Goal: Transaction & Acquisition: Book appointment/travel/reservation

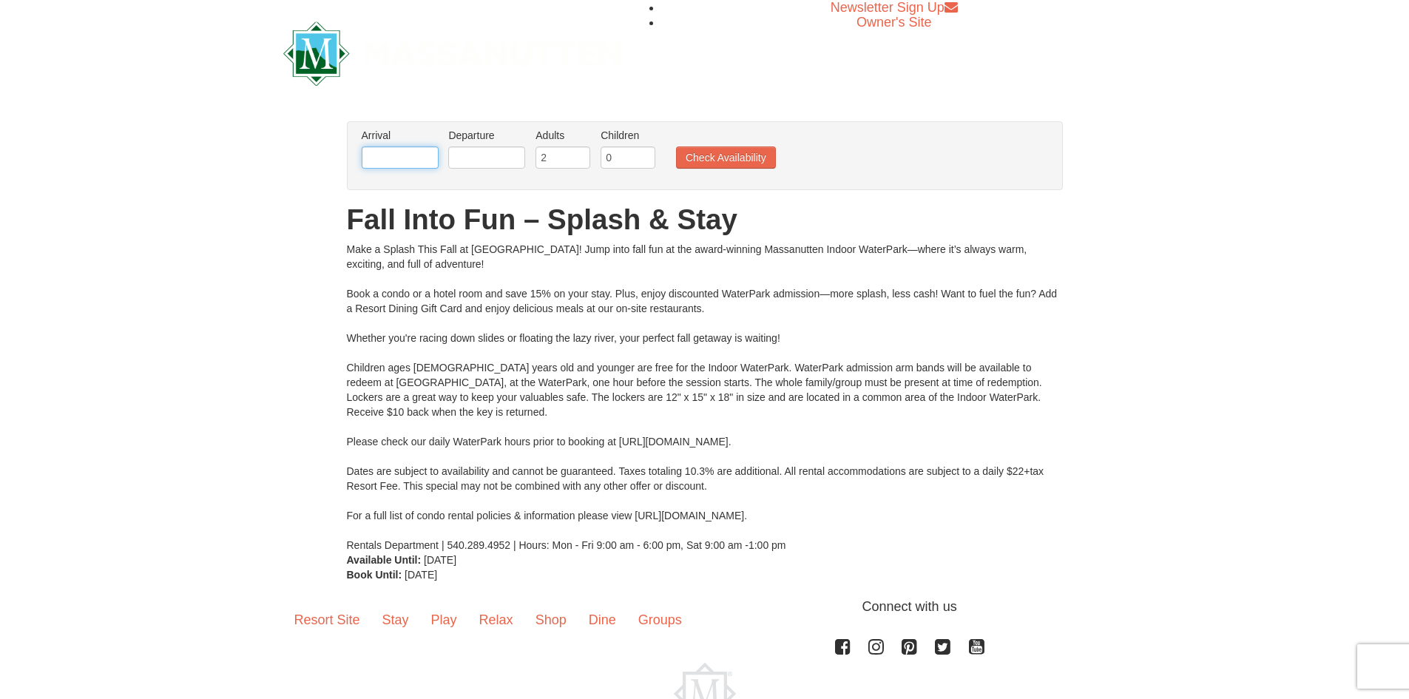
click at [393, 157] on input "text" at bounding box center [400, 157] width 77 height 22
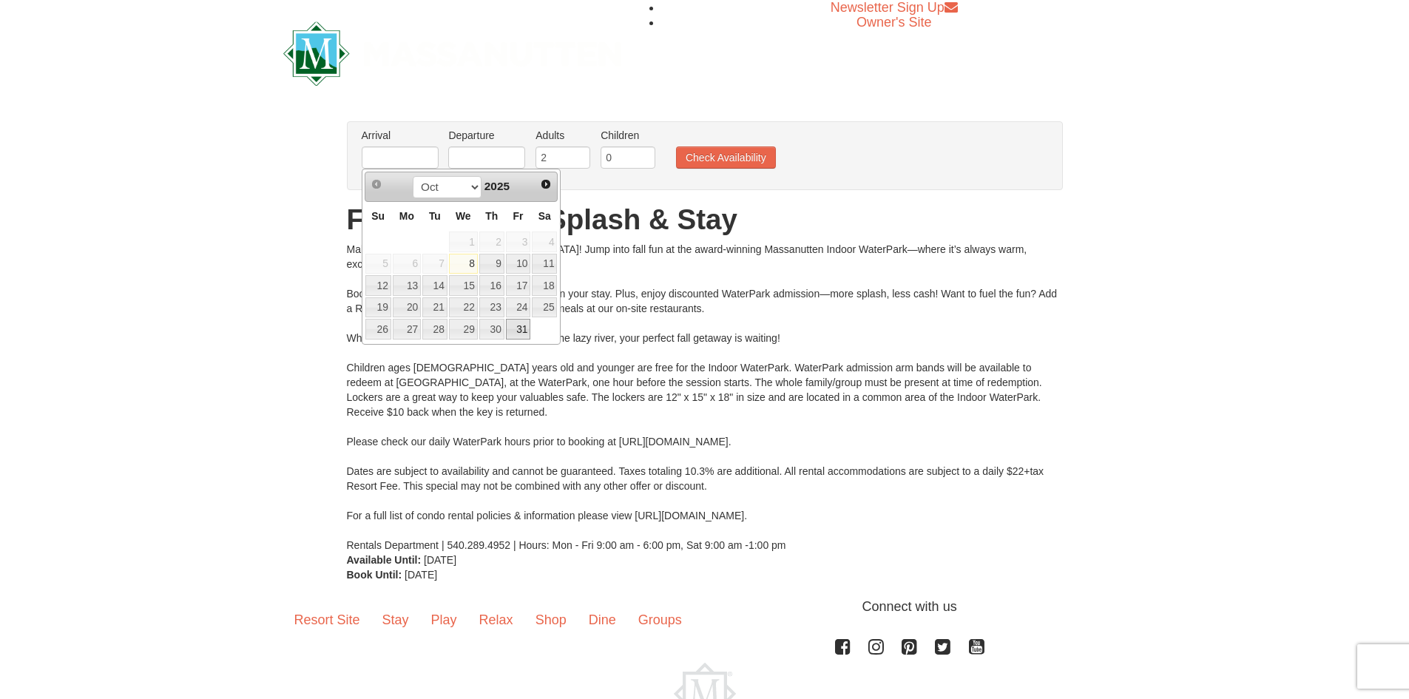
click at [514, 331] on link "31" at bounding box center [518, 329] width 25 height 21
type input "10/31/2025"
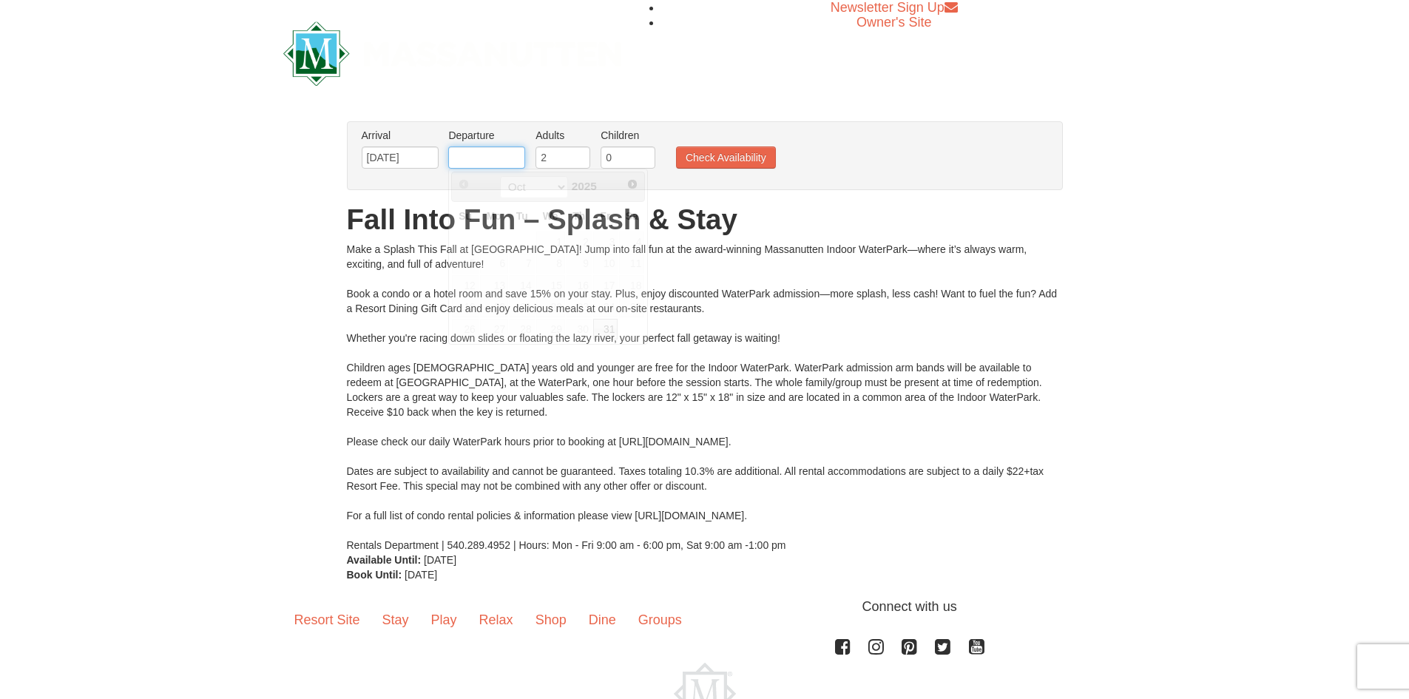
click at [490, 162] on input "text" at bounding box center [486, 157] width 77 height 22
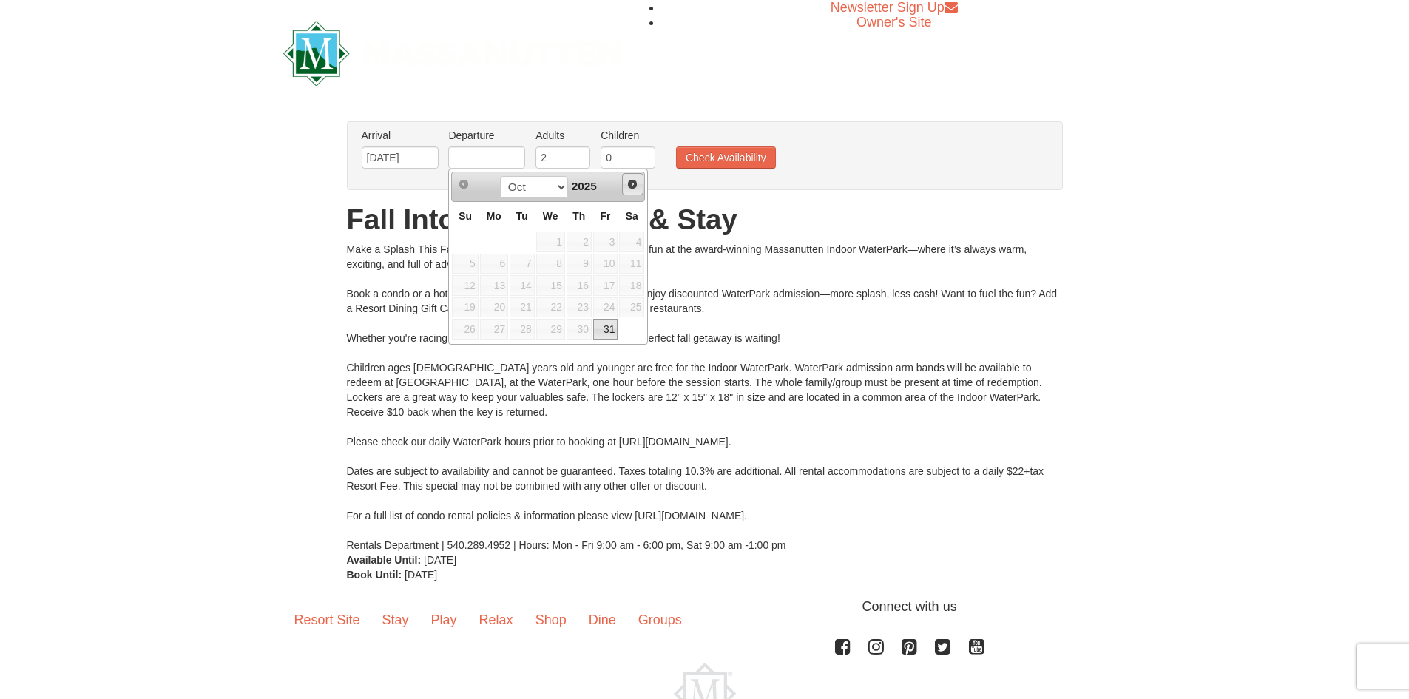
click at [632, 185] on span "Next" at bounding box center [632, 184] width 12 height 12
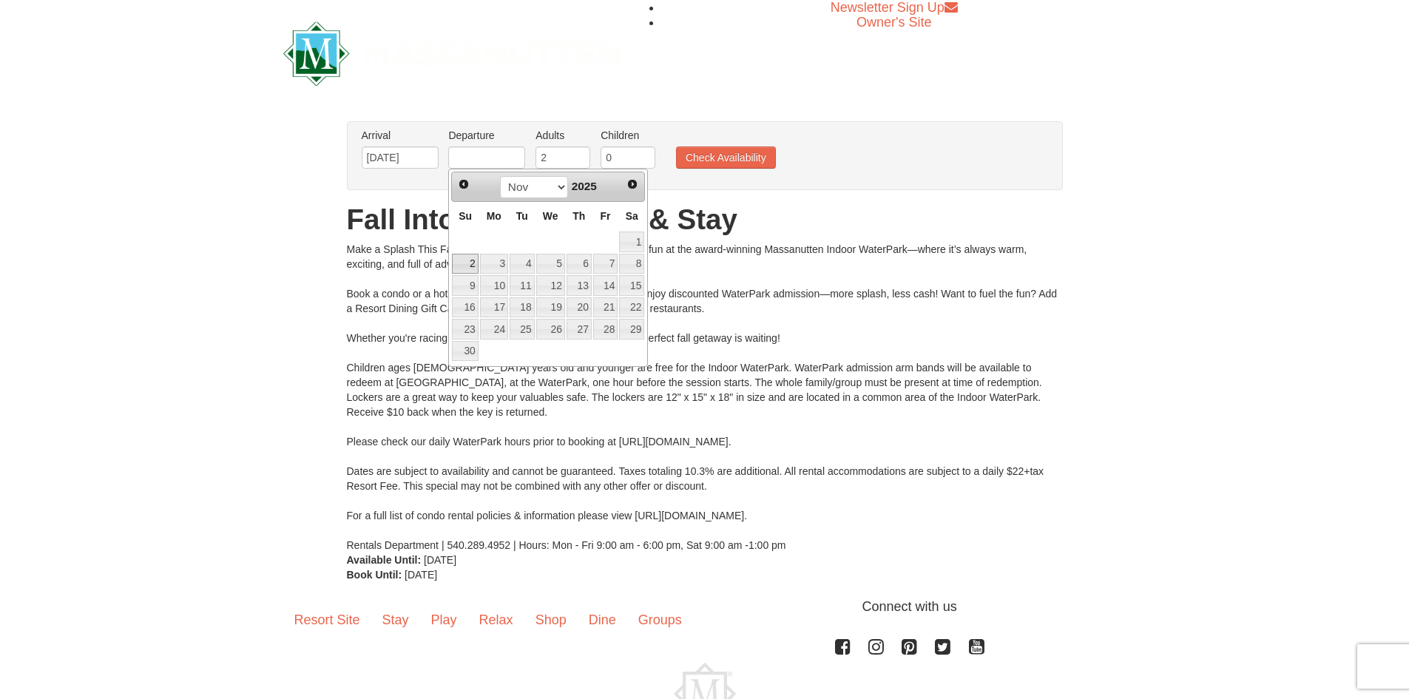
click at [468, 268] on link "2" at bounding box center [465, 264] width 26 height 21
type input "11/02/2025"
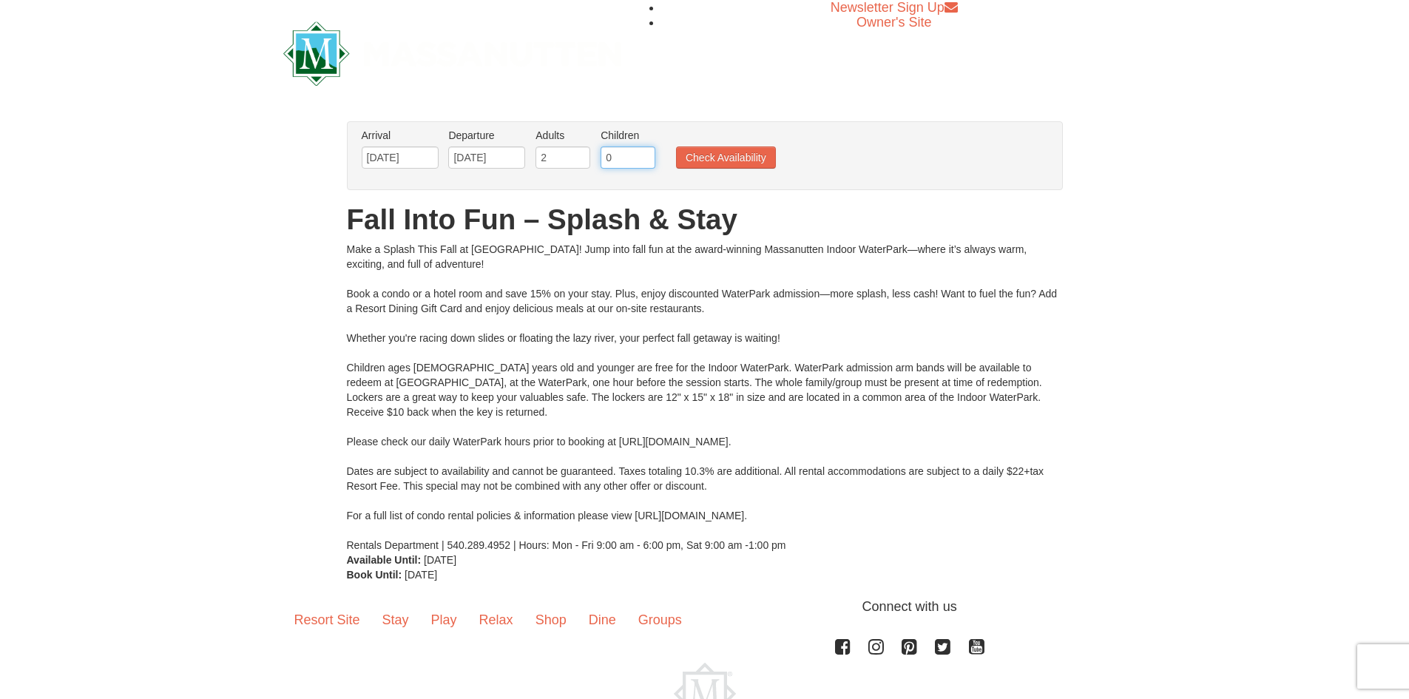
click at [614, 157] on input "0" at bounding box center [627, 157] width 55 height 22
click at [646, 150] on input "1" at bounding box center [627, 157] width 55 height 22
type input "2"
click at [646, 150] on input "2" at bounding box center [627, 157] width 55 height 22
click at [707, 149] on button "Check Availability" at bounding box center [726, 157] width 100 height 22
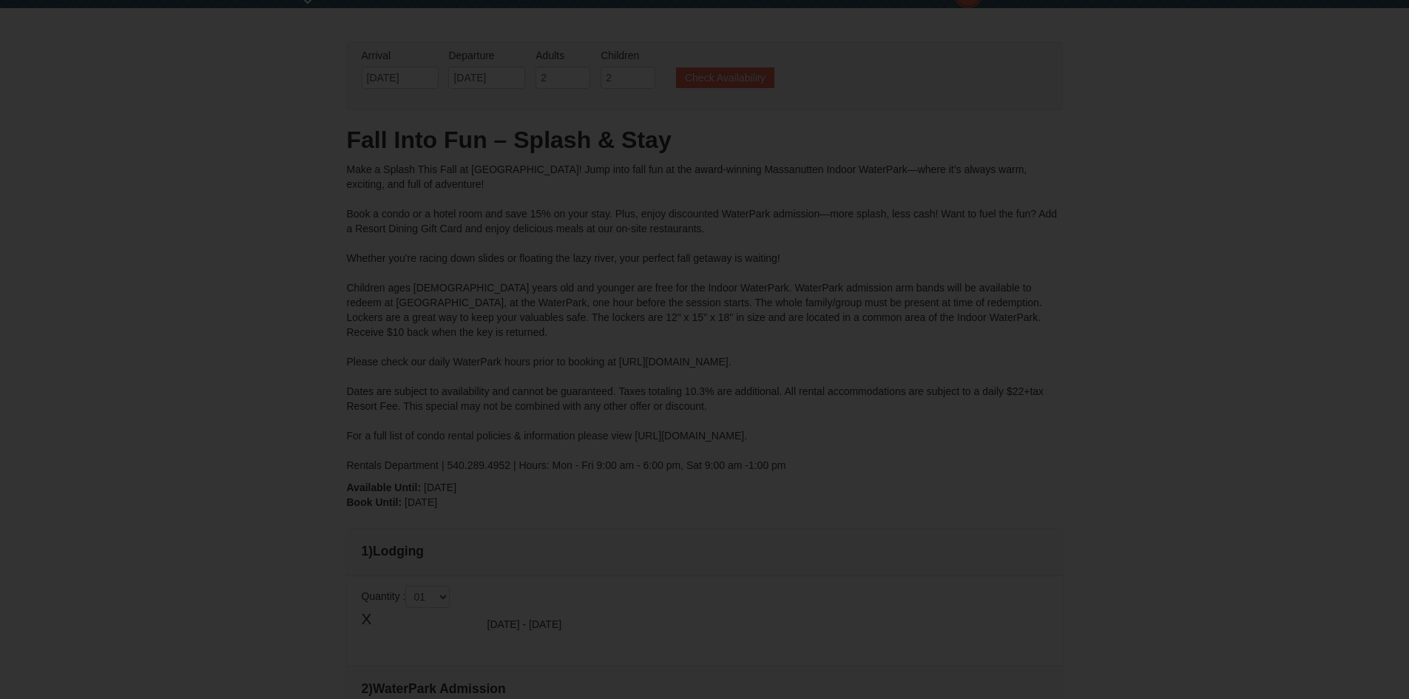
type input "11/02/2025"
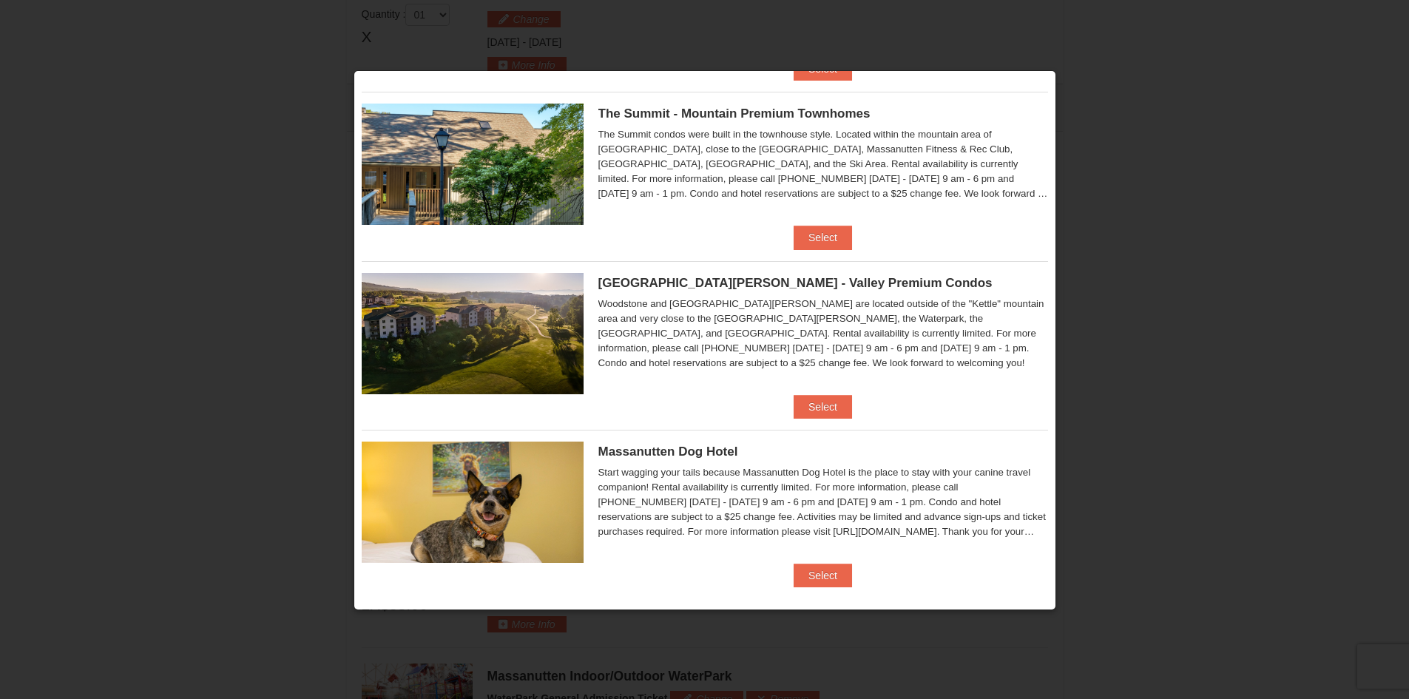
scroll to position [702, 0]
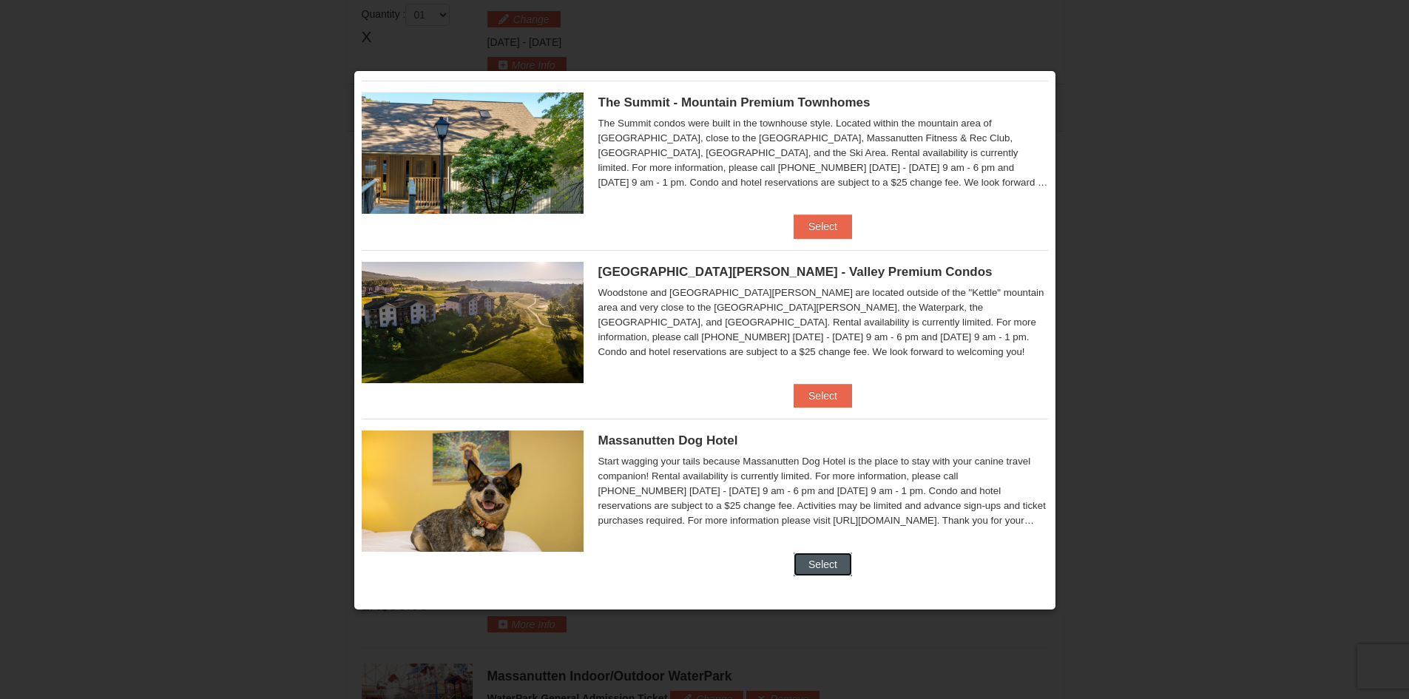
click at [796, 566] on button "Select" at bounding box center [822, 564] width 58 height 24
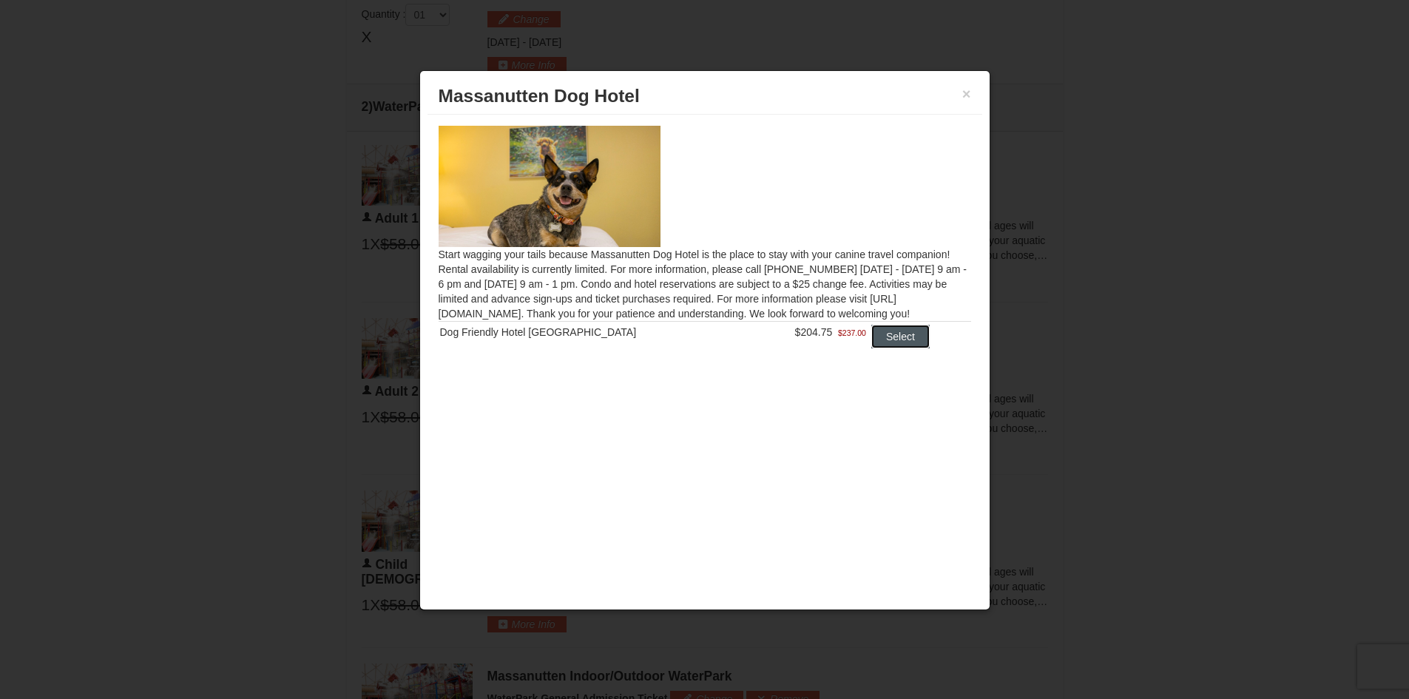
click at [889, 336] on button "Select" at bounding box center [900, 337] width 58 height 24
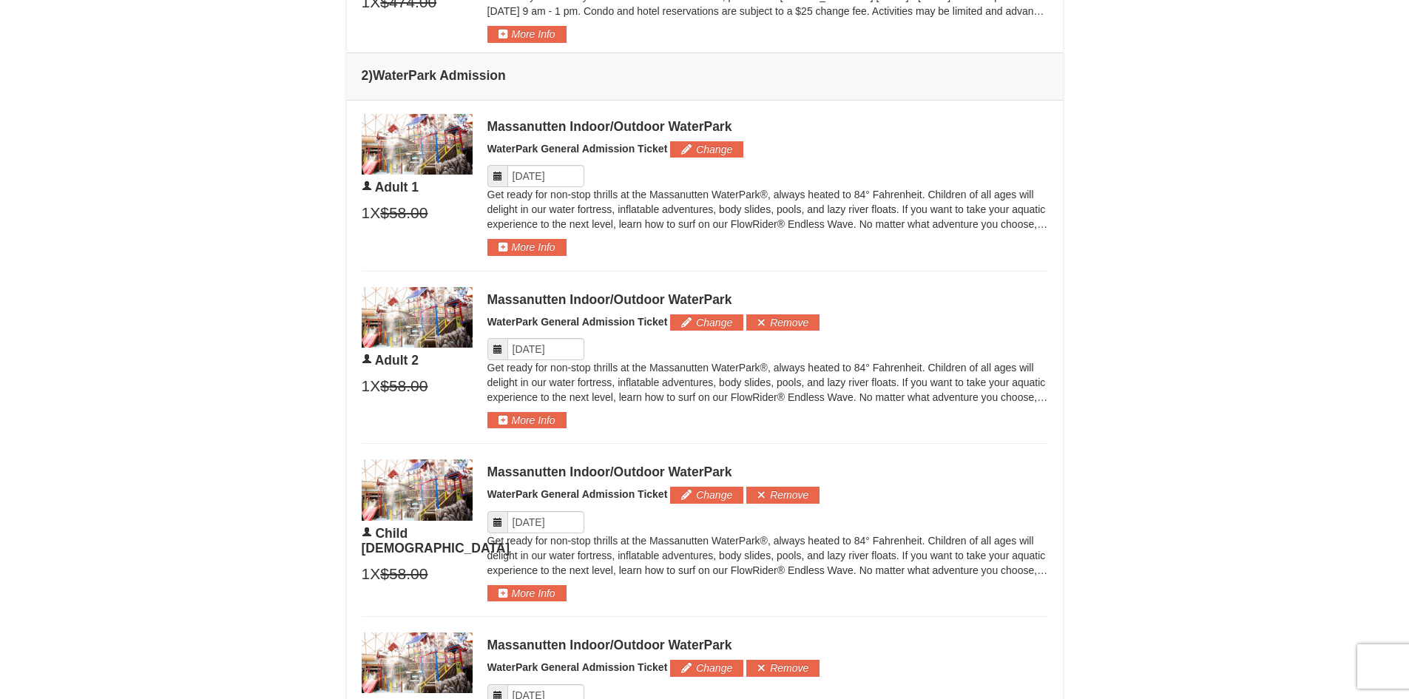
scroll to position [629, 0]
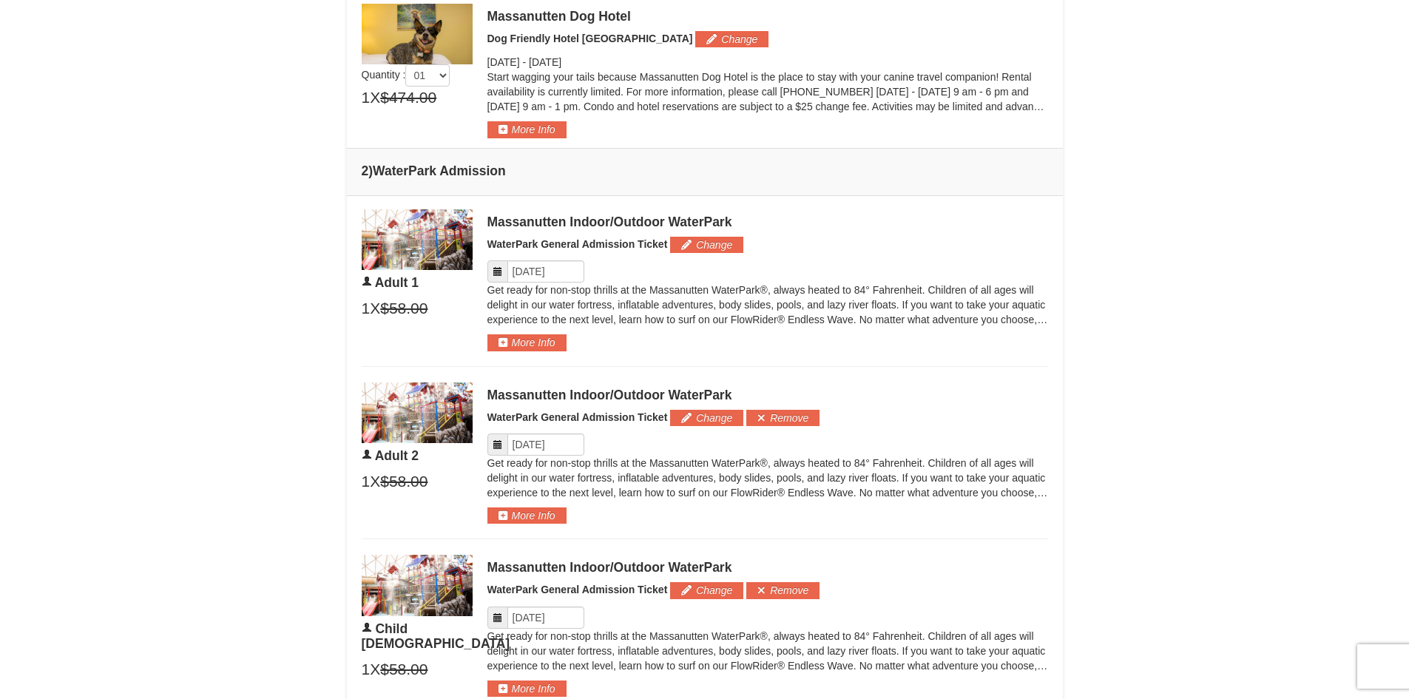
click at [498, 272] on icon at bounding box center [497, 271] width 10 height 10
click at [549, 277] on input "Please format dates MM/DD/YYYY" at bounding box center [545, 271] width 77 height 22
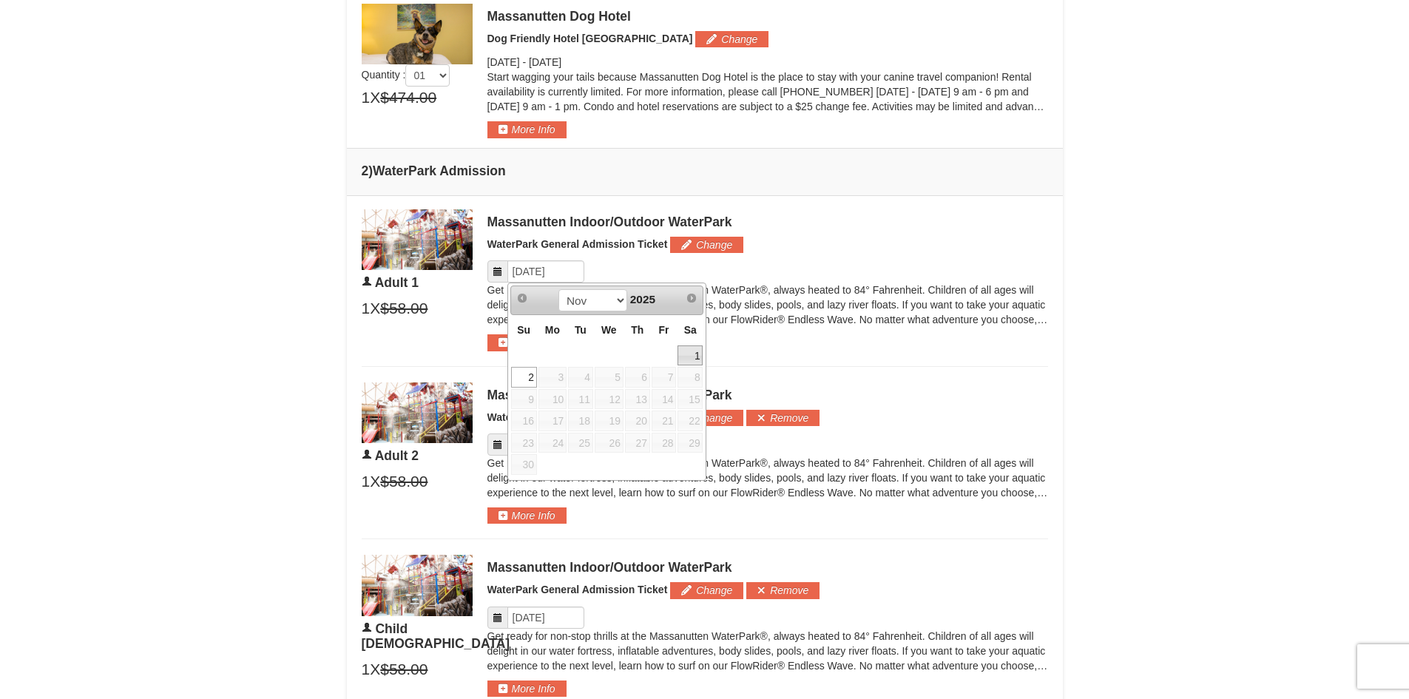
click at [694, 359] on link "1" at bounding box center [689, 355] width 25 height 21
type input "11/01/2025"
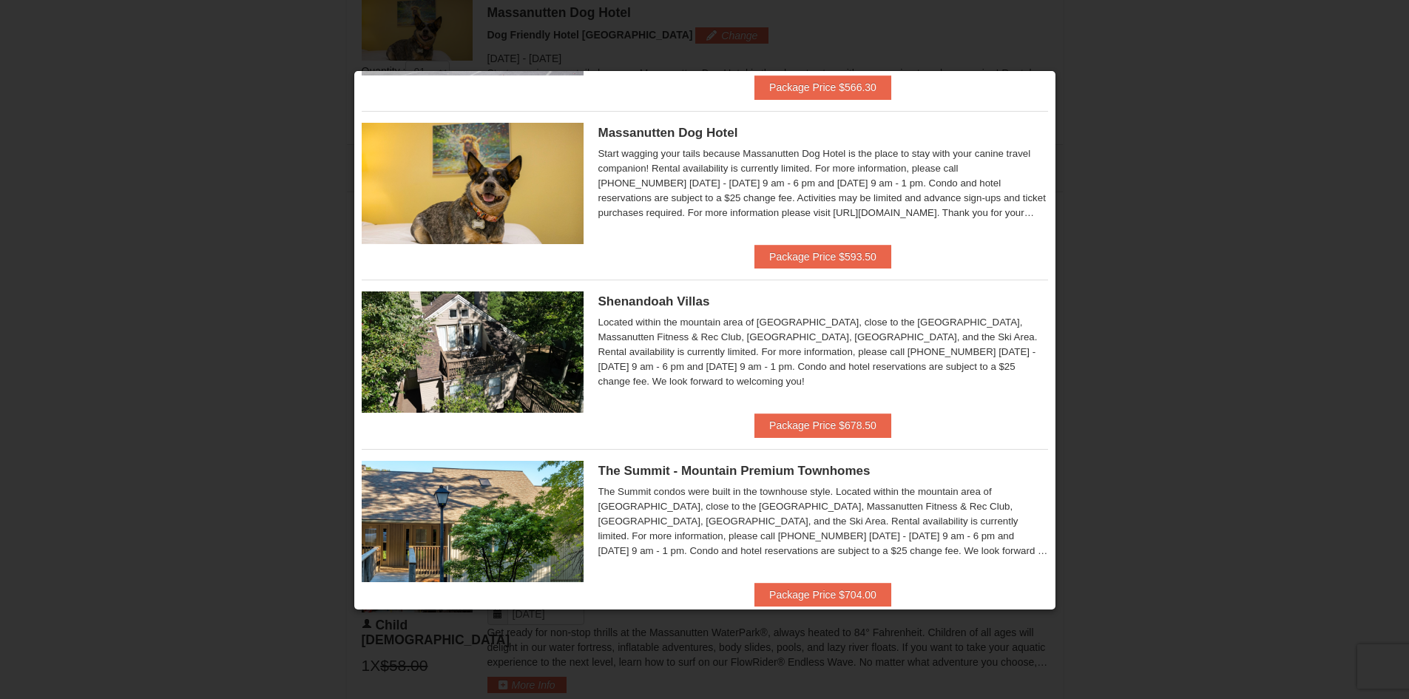
scroll to position [483, 0]
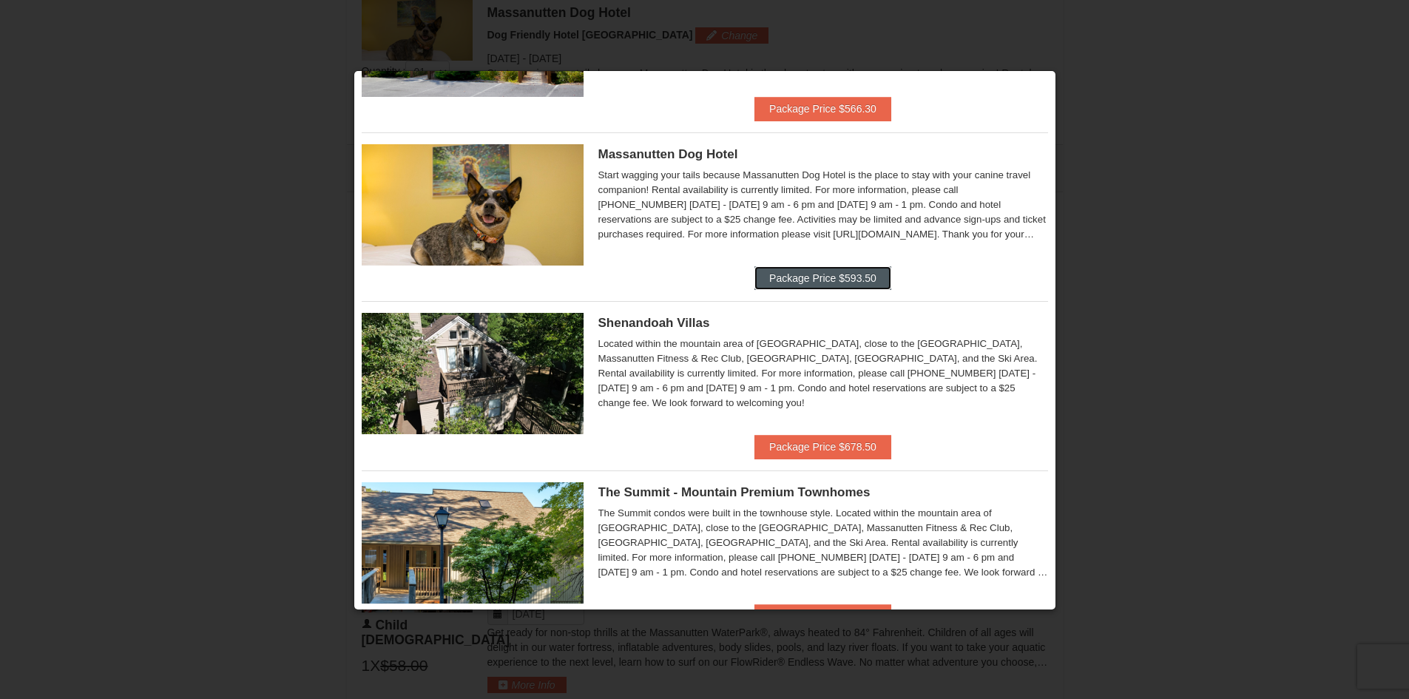
click at [820, 277] on button "Package Price $593.50" at bounding box center [822, 278] width 137 height 24
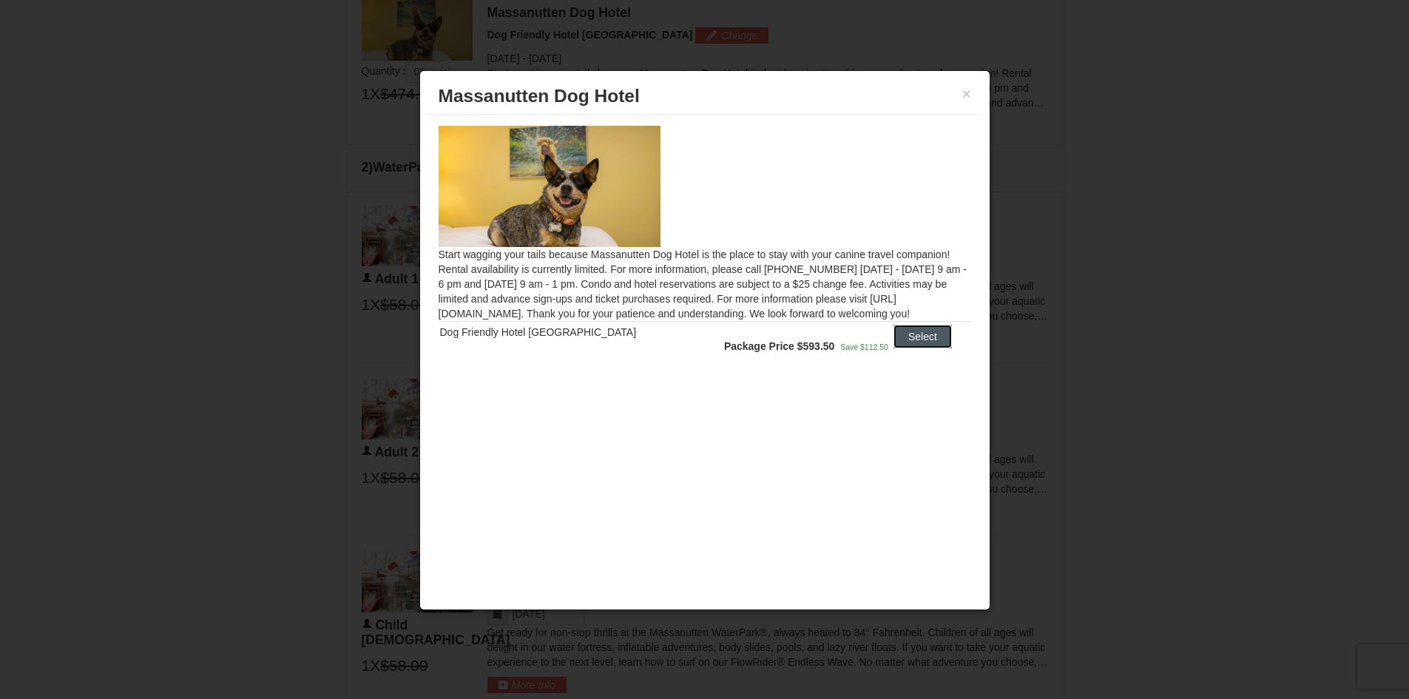
click at [911, 331] on button "Select" at bounding box center [922, 337] width 58 height 24
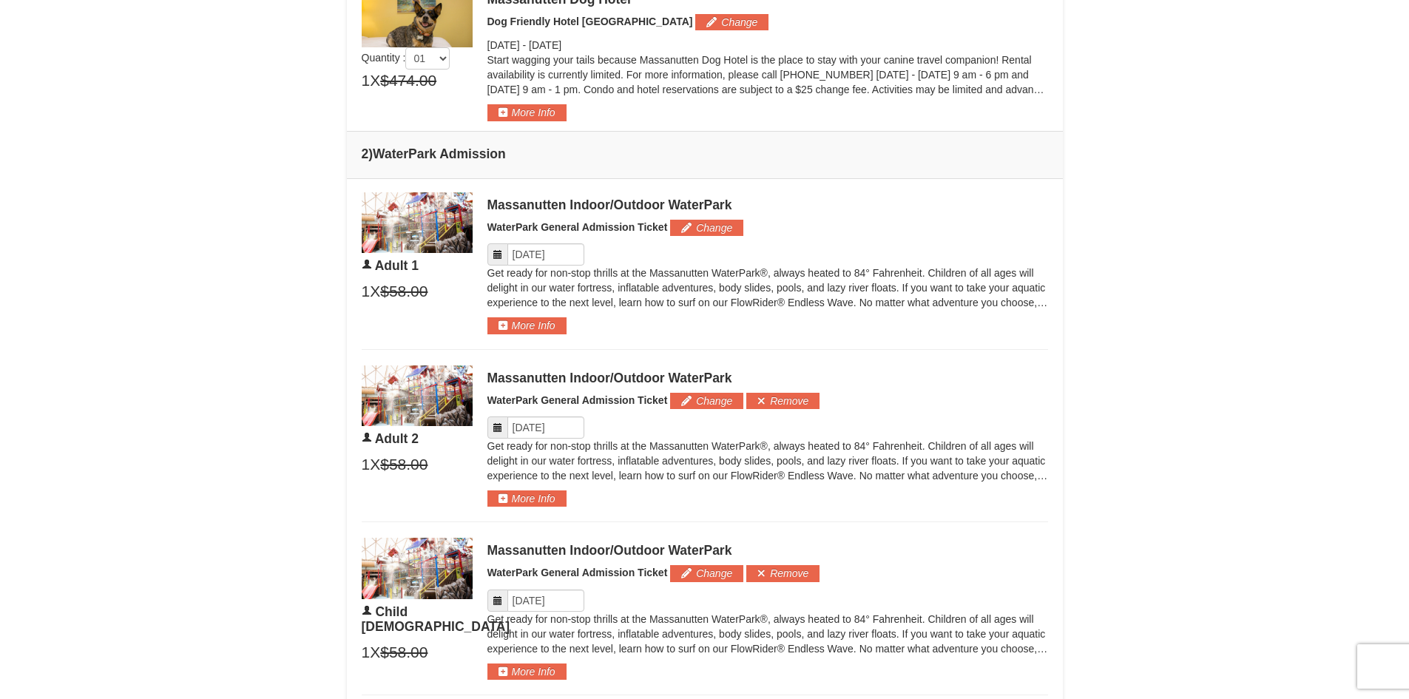
scroll to position [707, 0]
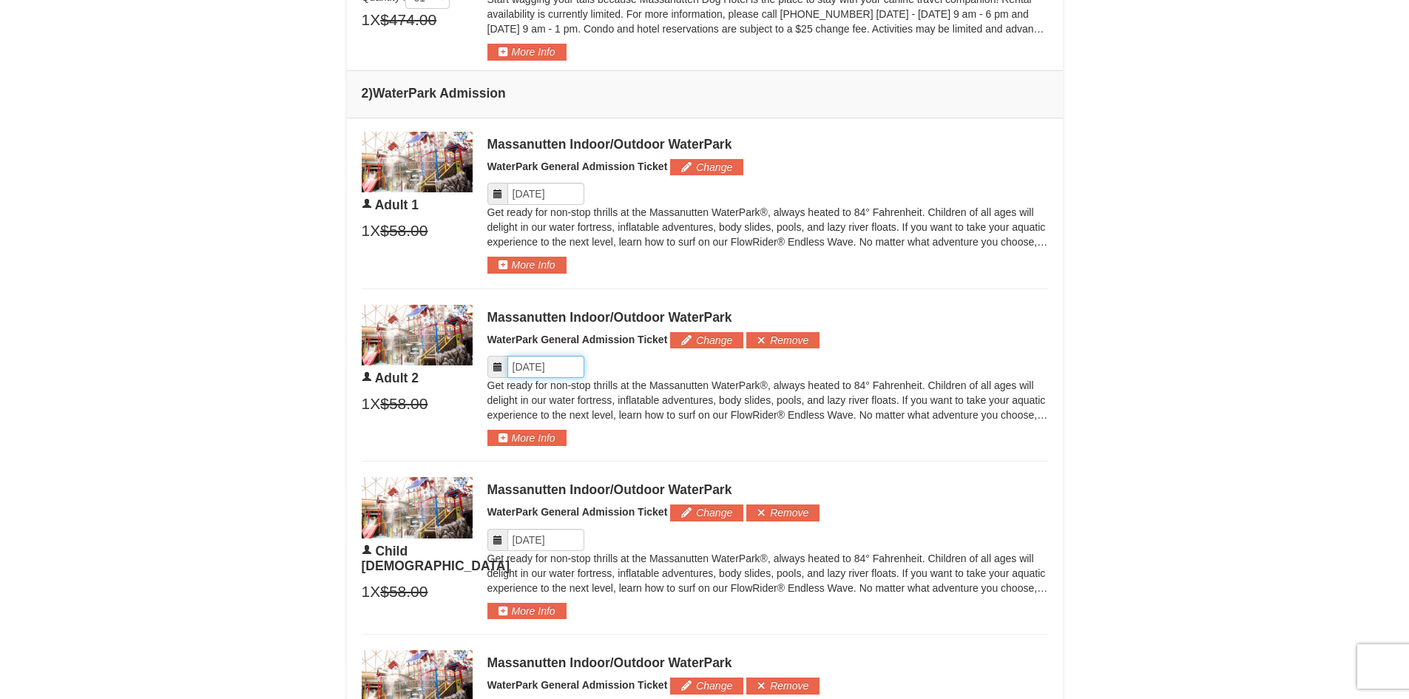
click at [534, 367] on input "Please format dates MM/DD/YYYY" at bounding box center [545, 367] width 77 height 22
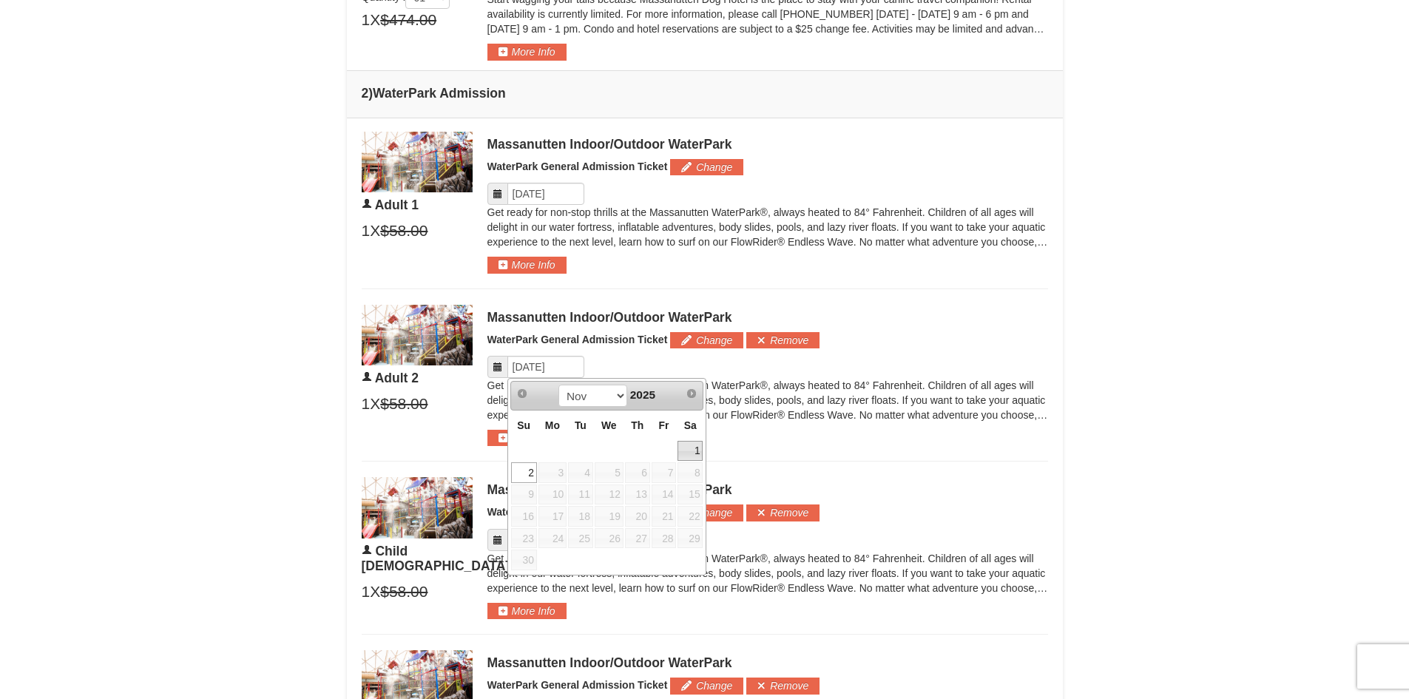
click at [686, 447] on link "1" at bounding box center [689, 451] width 25 height 21
type input "11/01/2025"
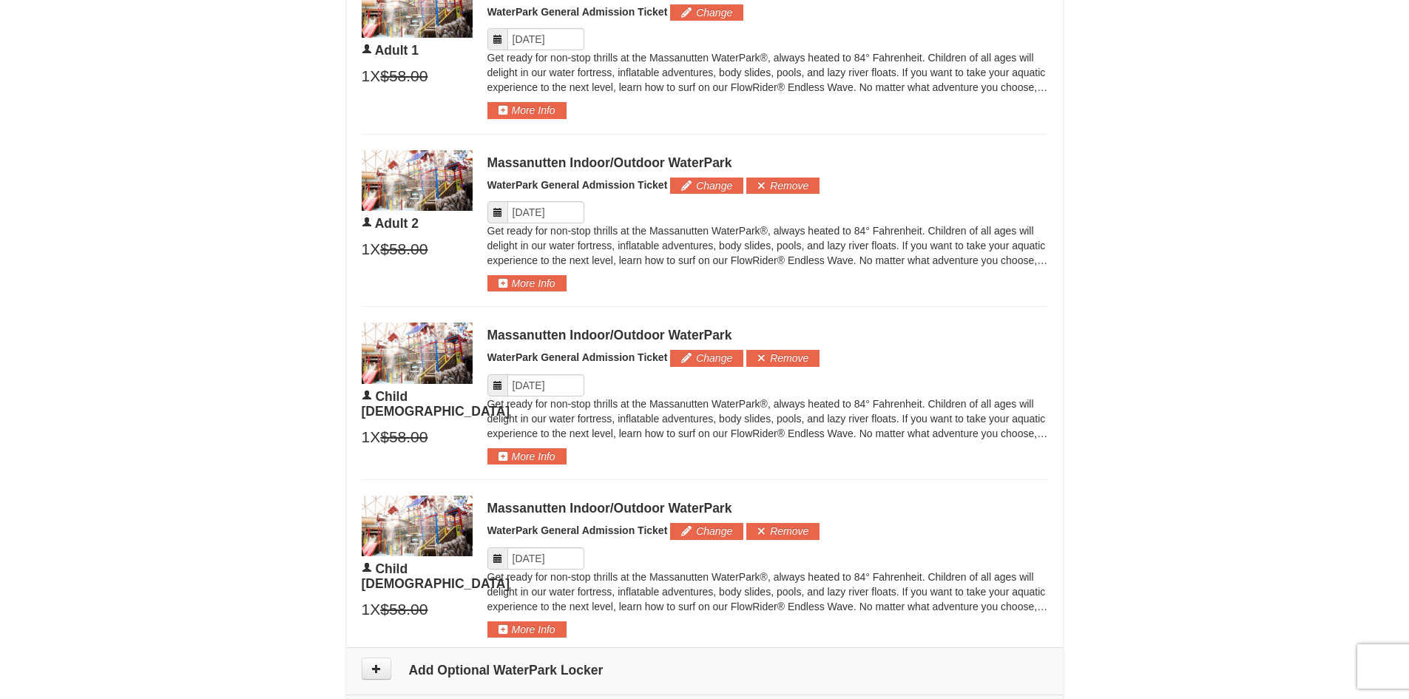
scroll to position [929, 0]
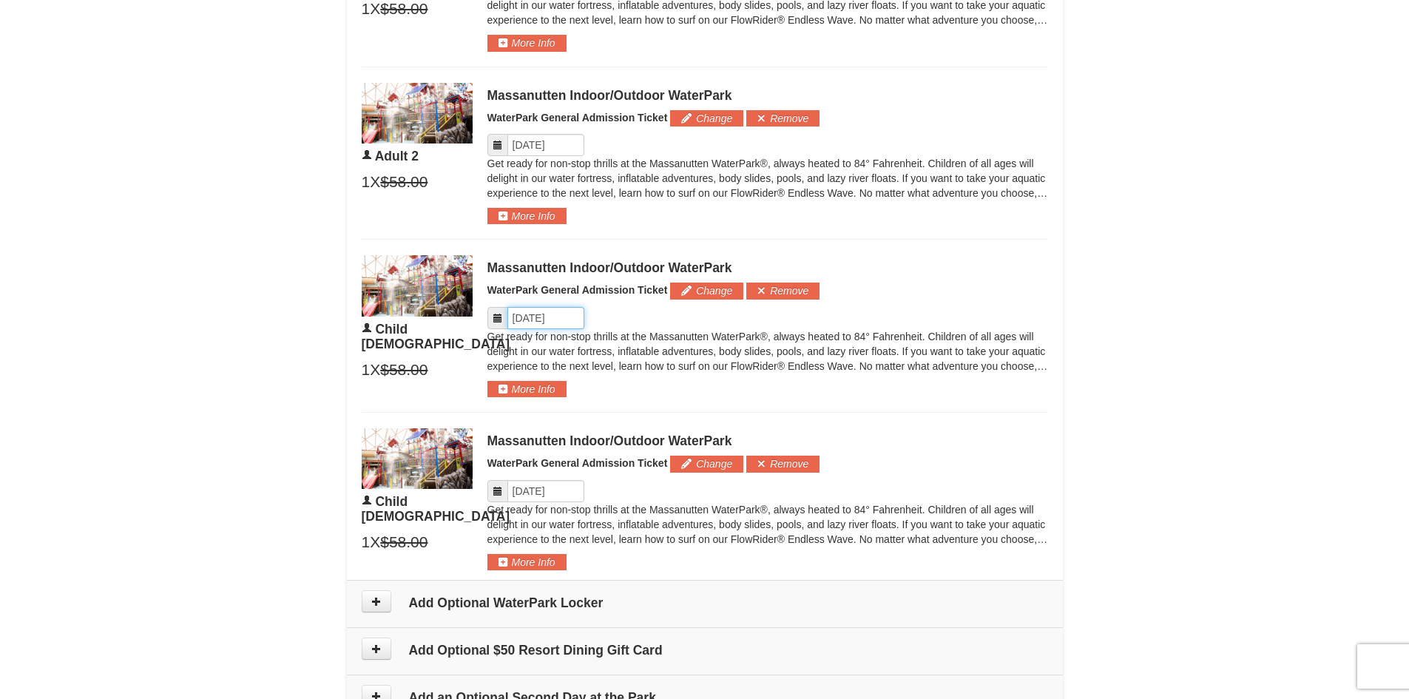
click at [550, 325] on input "Please format dates MM/DD/YYYY" at bounding box center [545, 318] width 77 height 22
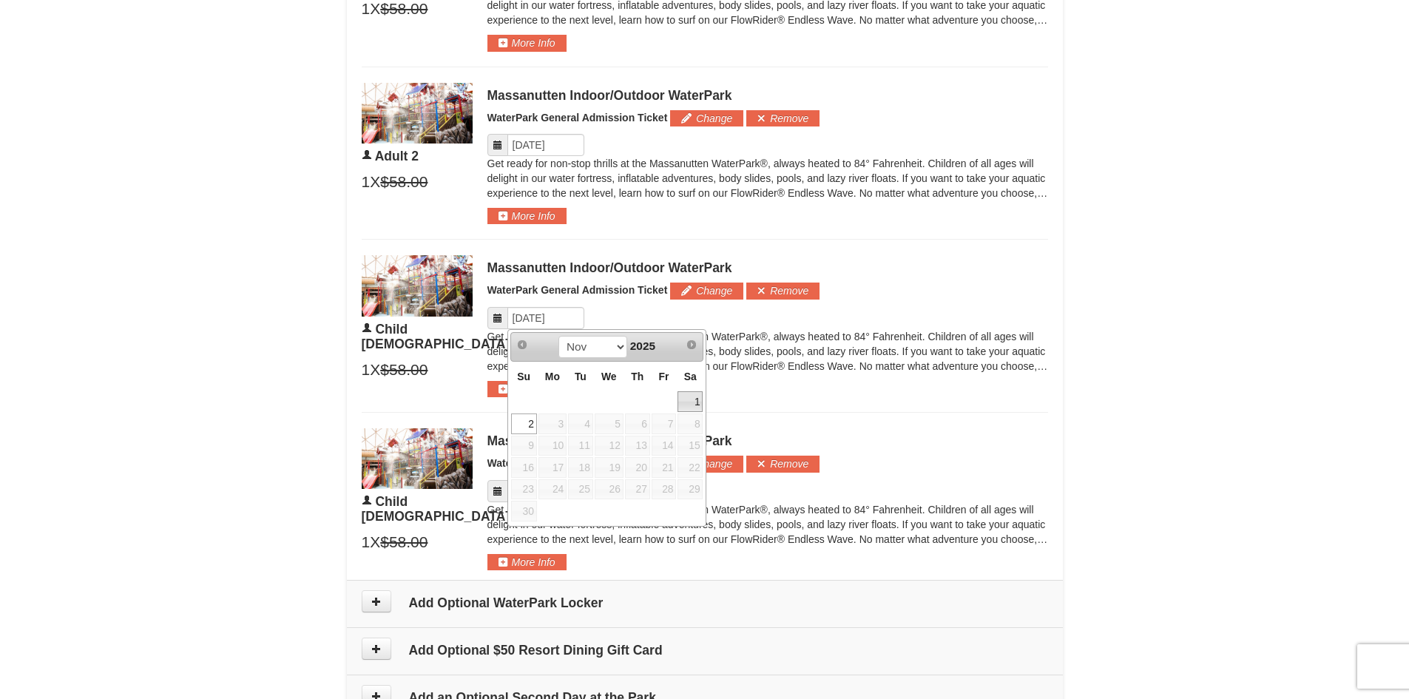
click at [699, 400] on link "1" at bounding box center [689, 401] width 25 height 21
type input "11/01/2025"
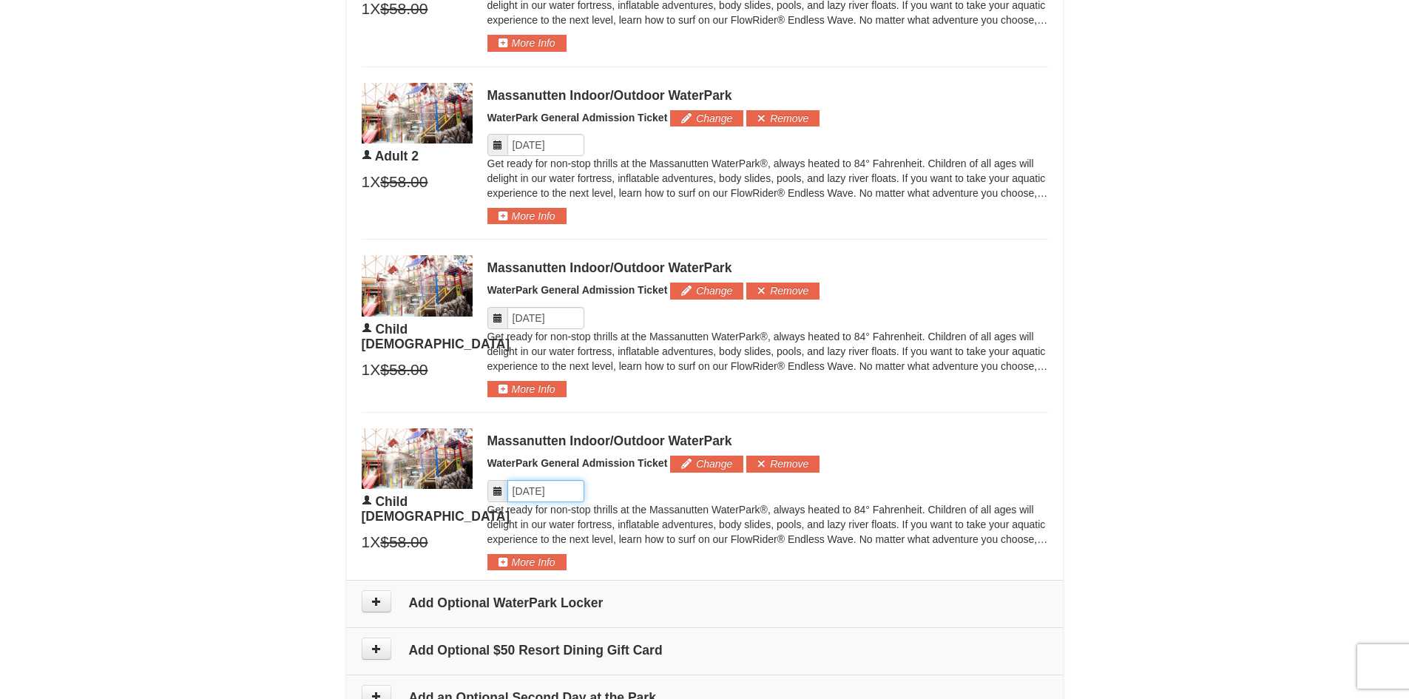
click at [553, 490] on input "Please format dates MM/DD/YYYY" at bounding box center [545, 491] width 77 height 22
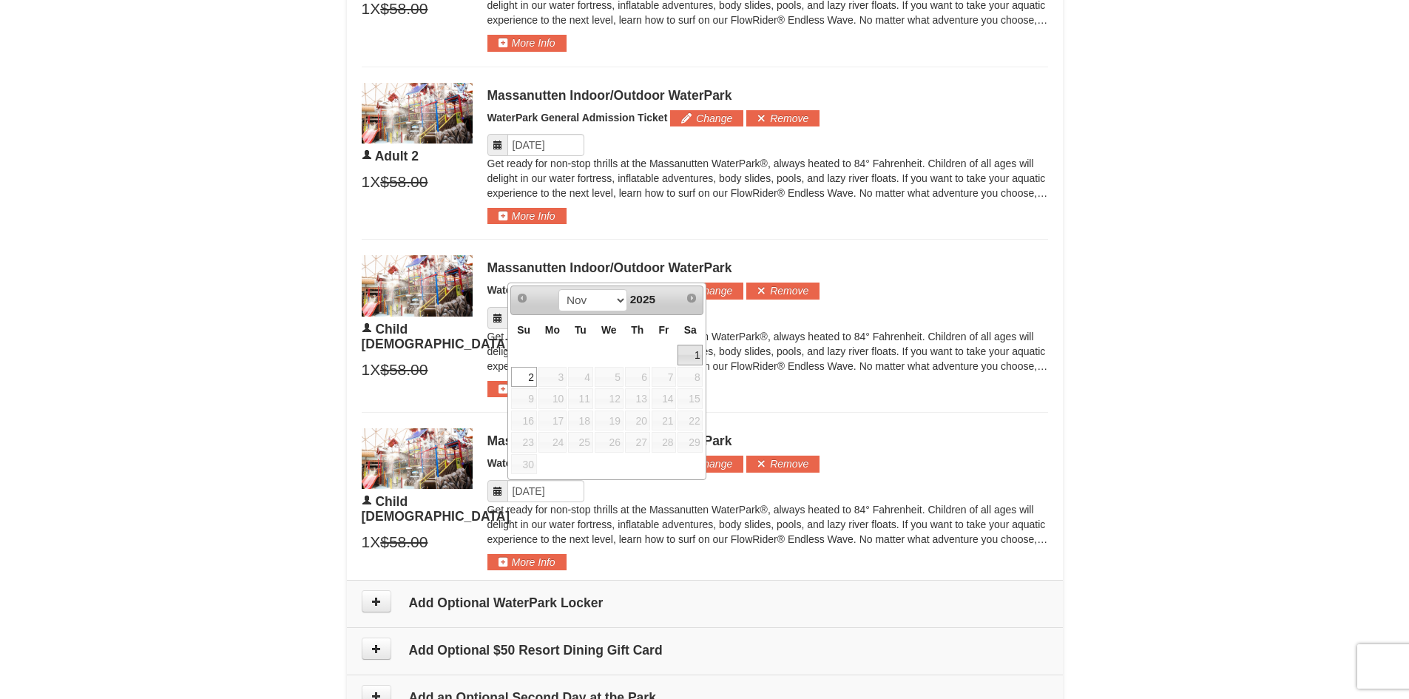
click at [686, 353] on link "1" at bounding box center [689, 355] width 25 height 21
type input "11/01/2025"
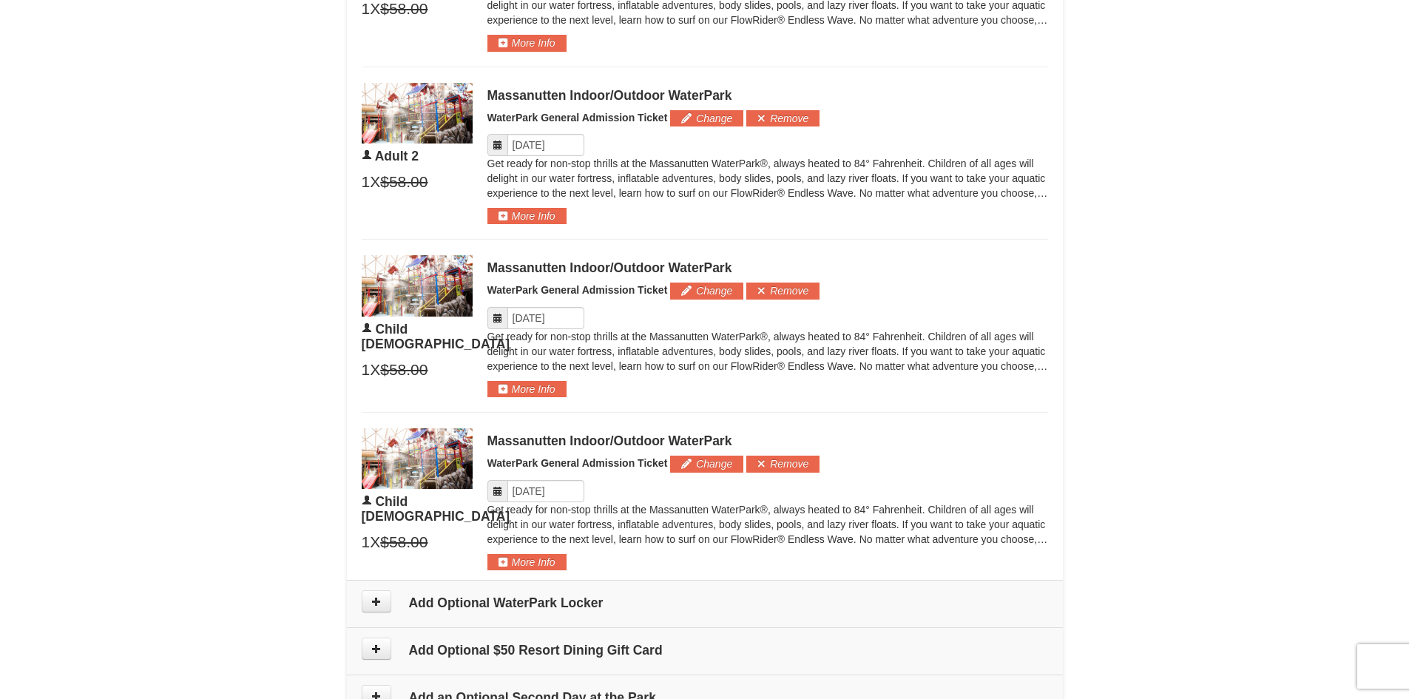
click at [891, 392] on div "Massanutten Indoor/Outdoor WaterPark WaterPark General Admission Ticket Change …" at bounding box center [767, 326] width 560 height 142
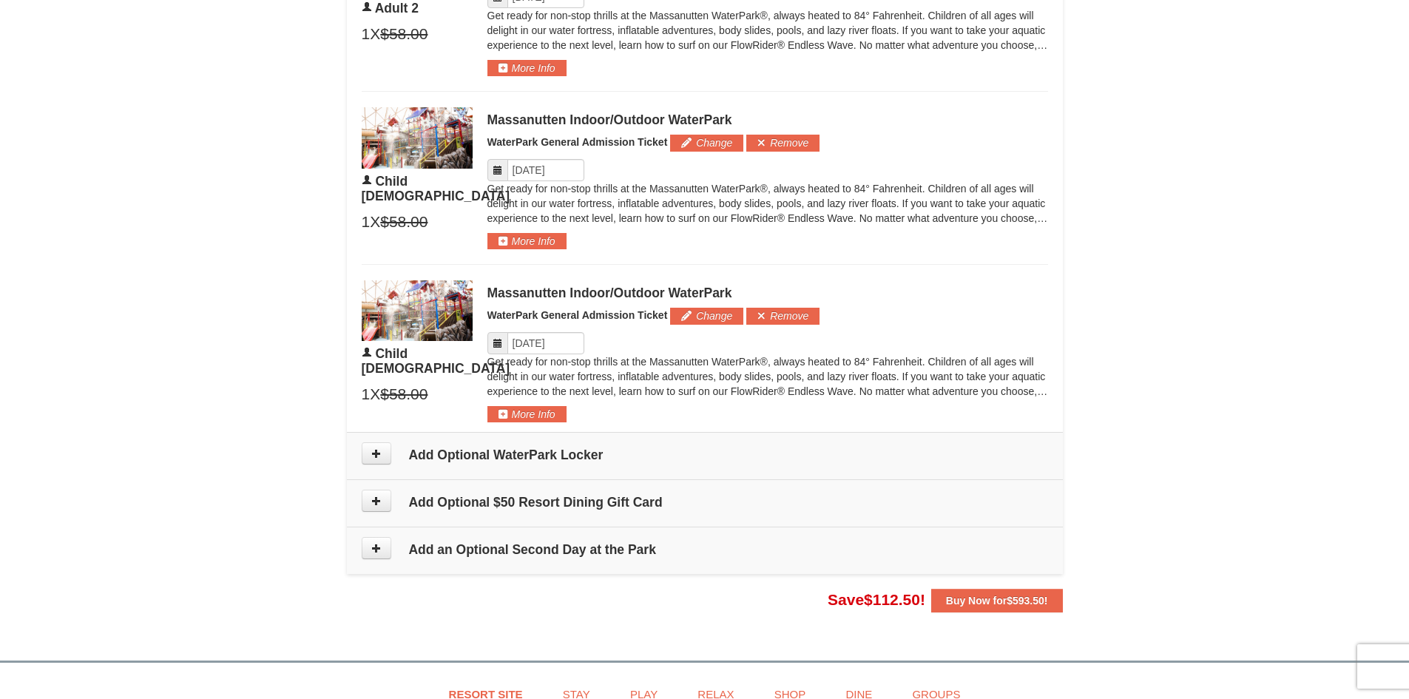
scroll to position [1298, 0]
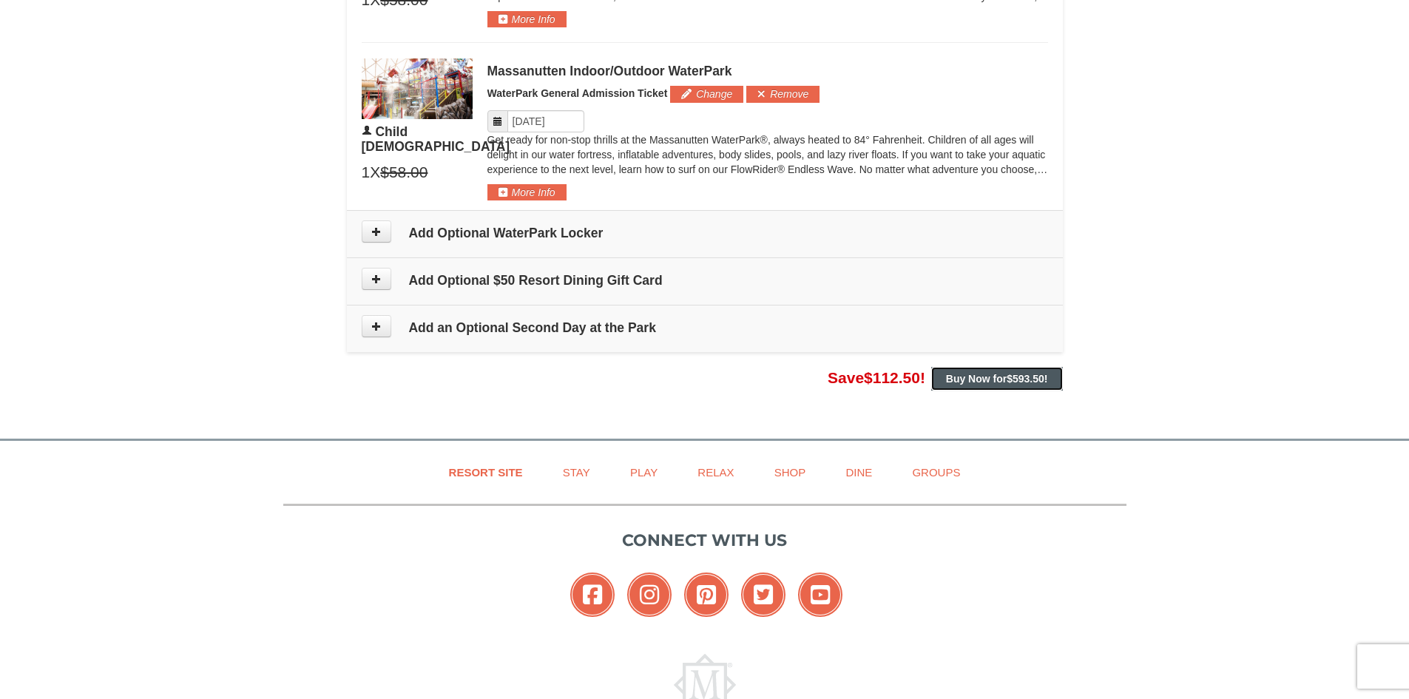
click at [994, 383] on strong "Buy Now for $593.50 !" at bounding box center [997, 379] width 102 height 12
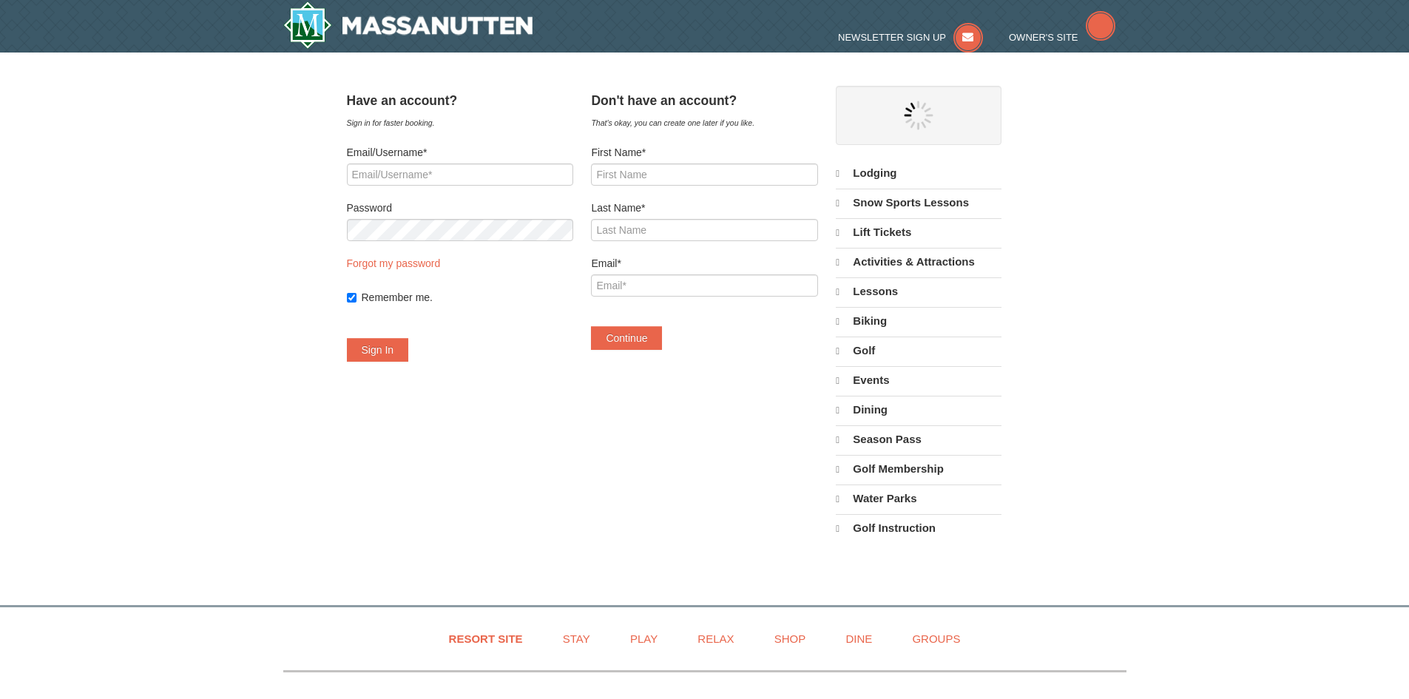
select select "10"
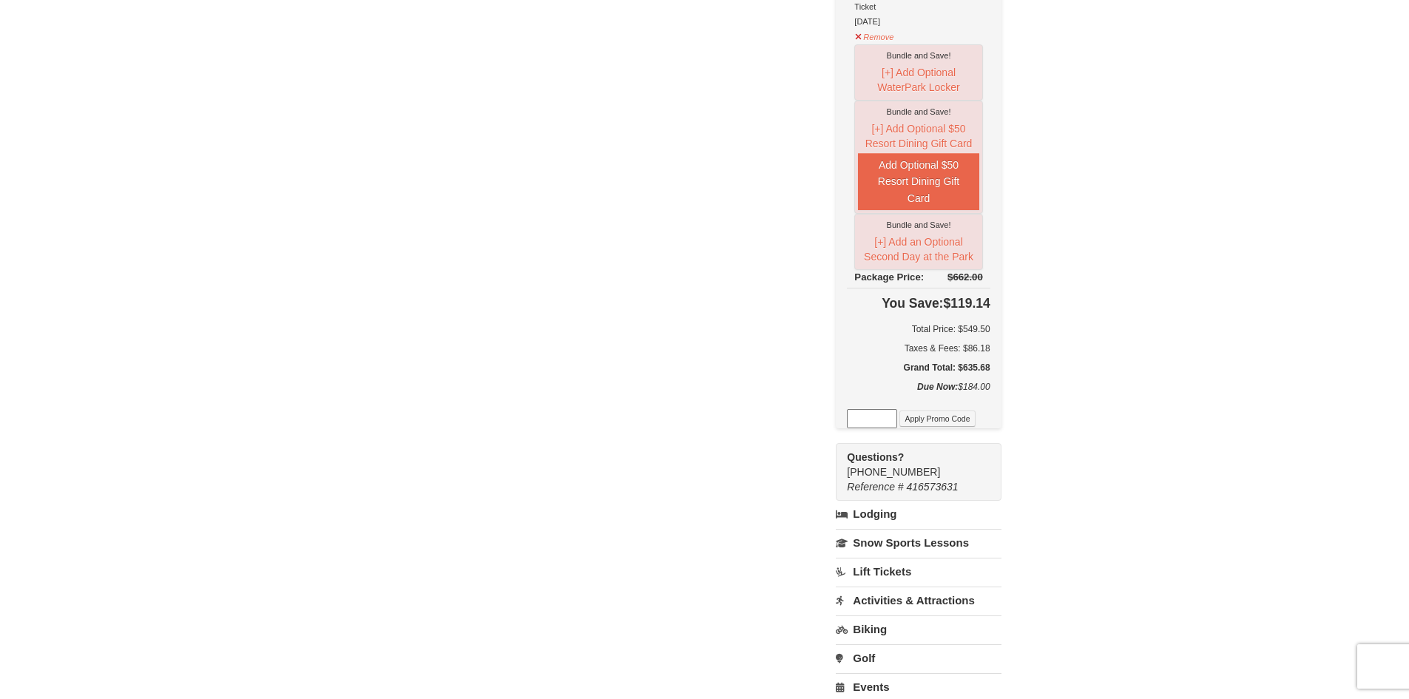
scroll to position [724, 0]
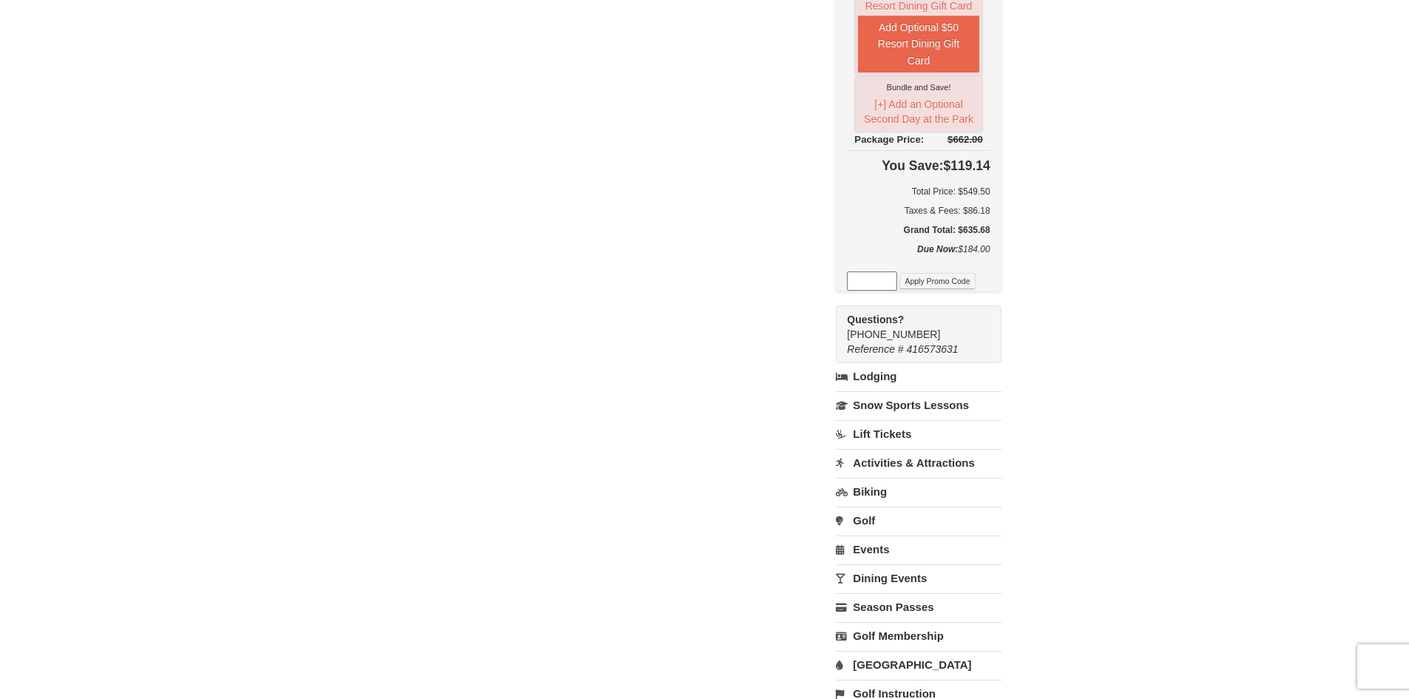
click at [902, 363] on link "Lodging" at bounding box center [918, 376] width 165 height 27
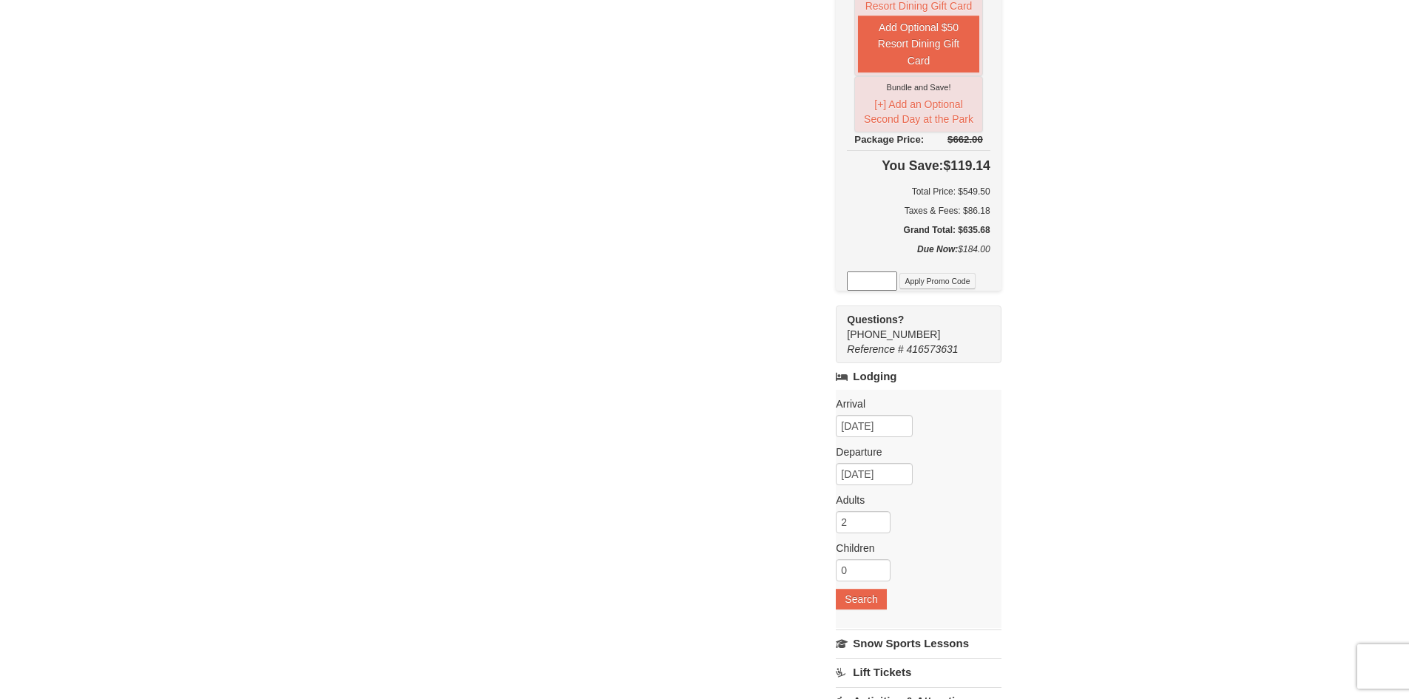
scroll to position [0, 0]
